Goal: Find contact information: Obtain details needed to contact an individual or organization

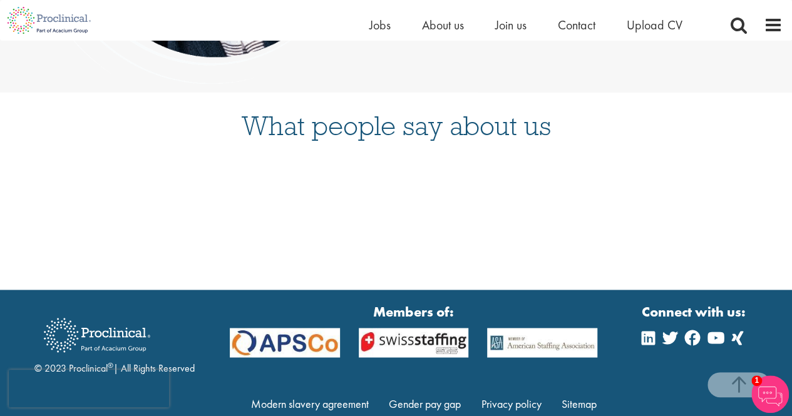
scroll to position [3264, 0]
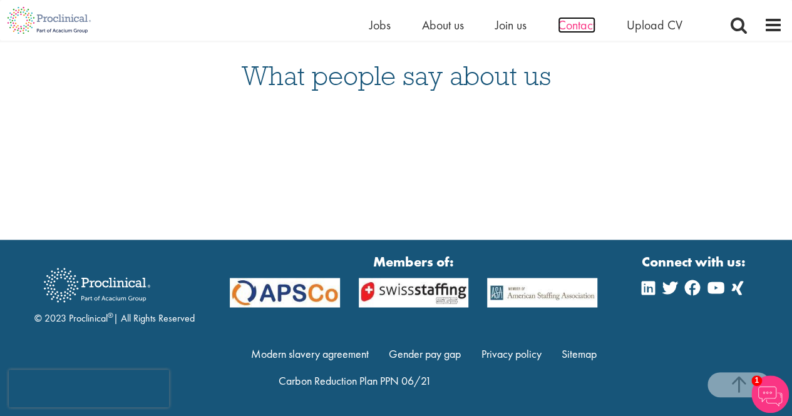
click at [583, 26] on span "Contact" at bounding box center [577, 25] width 38 height 16
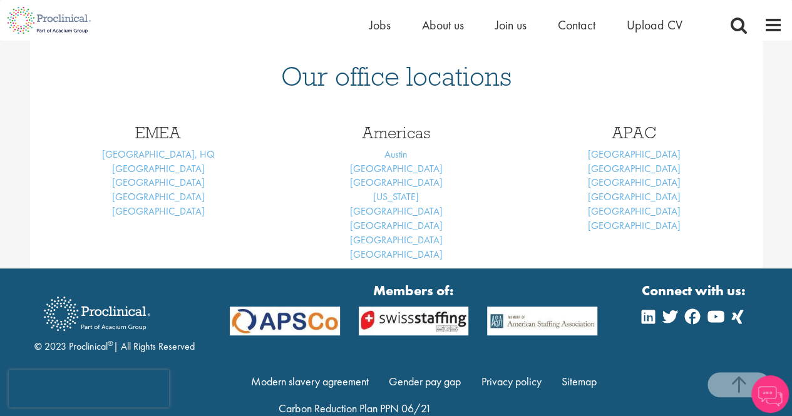
scroll to position [310, 0]
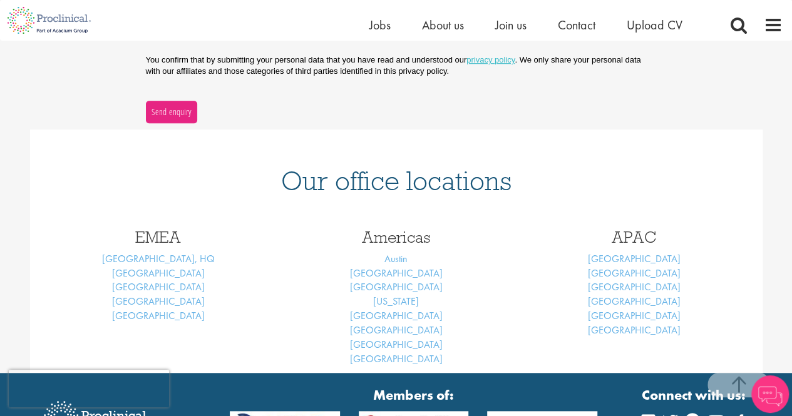
click at [791, 326] on html "This website uses cookies. By continuing to use this site, you are giving your …" at bounding box center [396, 61] width 792 height 977
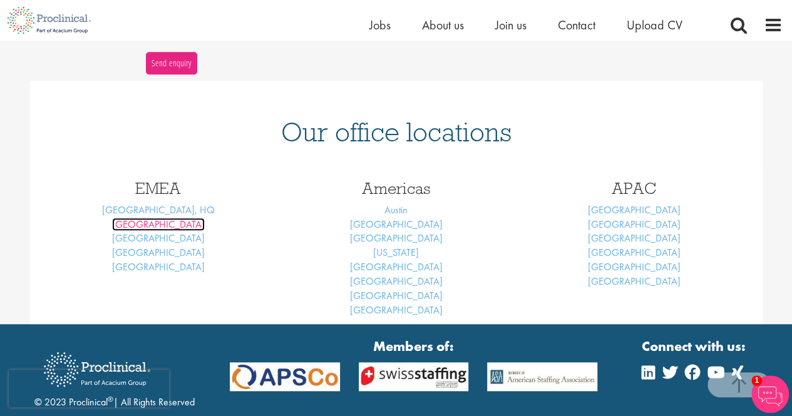
click at [164, 228] on link "Basel" at bounding box center [158, 224] width 93 height 13
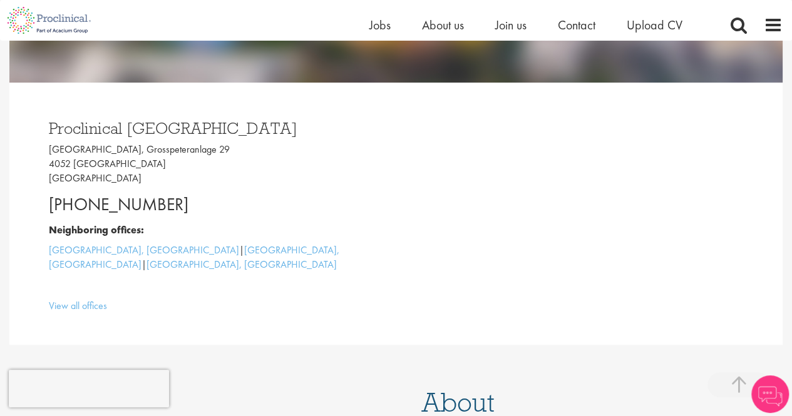
scroll to position [283, 0]
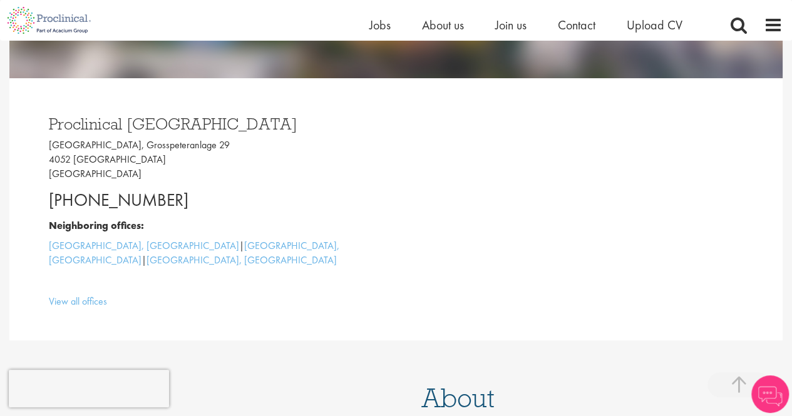
drag, startPoint x: 0, startPoint y: 0, endPoint x: 800, endPoint y: 128, distance: 810.5
drag, startPoint x: 48, startPoint y: 151, endPoint x: 206, endPoint y: 143, distance: 157.9
click at [206, 143] on p "[GEOGRAPHIC_DATA], [STREET_ADDRESS]" at bounding box center [218, 159] width 338 height 43
copy p "[GEOGRAPHIC_DATA], Grosspeteranlage 29"
